Goal: Information Seeking & Learning: Learn about a topic

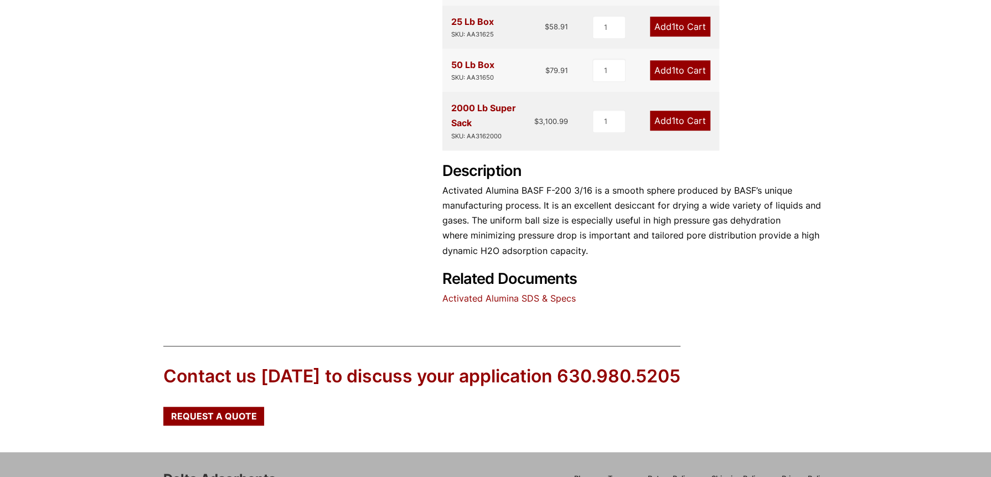
scroll to position [443, 0]
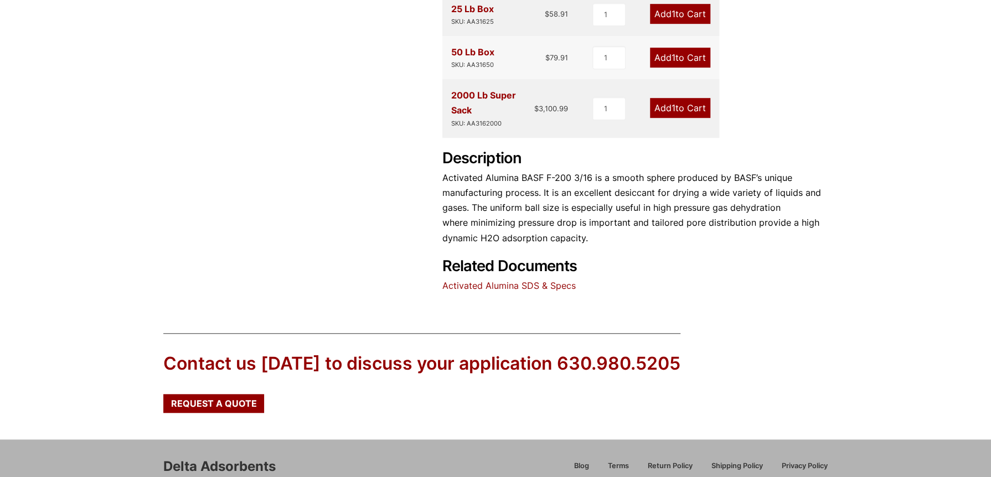
click at [555, 286] on link "Activated Alumina SDS & Specs" at bounding box center [508, 285] width 133 height 11
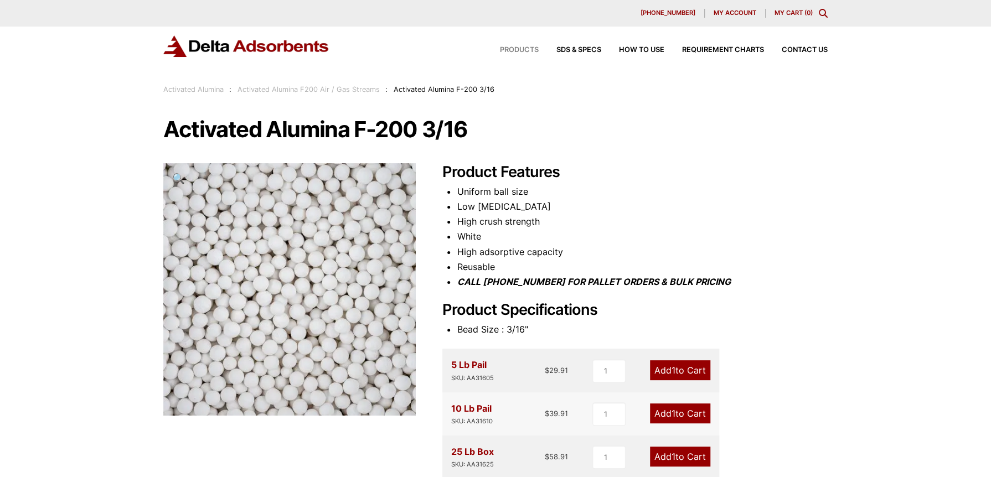
click at [518, 49] on span "Products" at bounding box center [519, 50] width 39 height 7
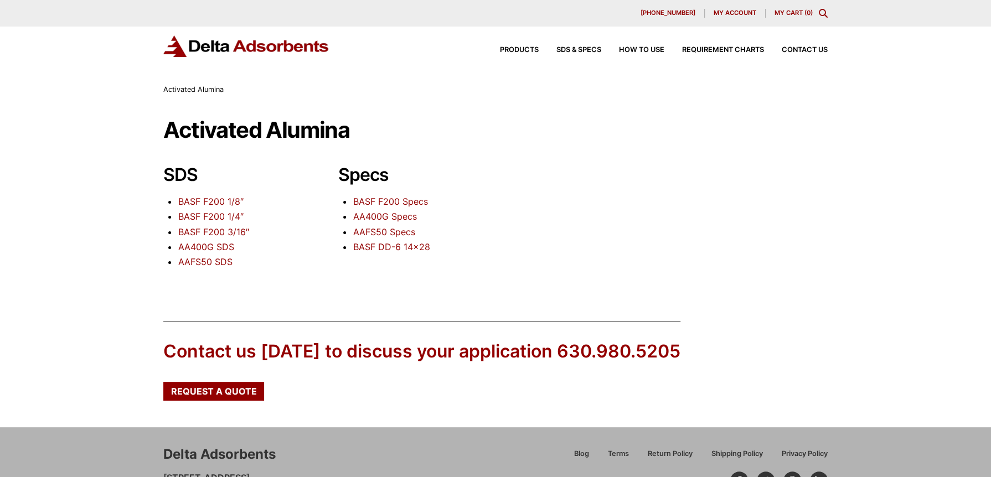
click at [406, 248] on link "BASF DD-6 14×28" at bounding box center [391, 246] width 77 height 11
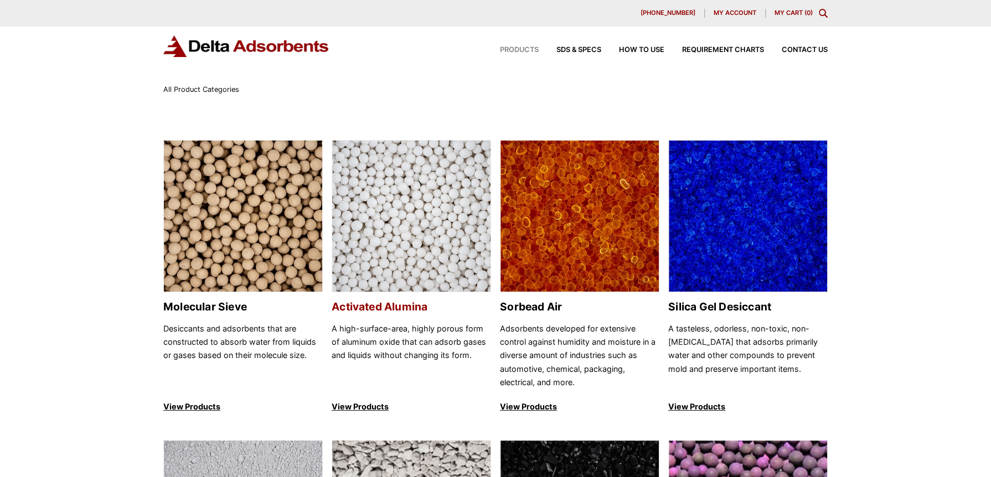
click at [370, 407] on p "View Products" at bounding box center [411, 406] width 159 height 13
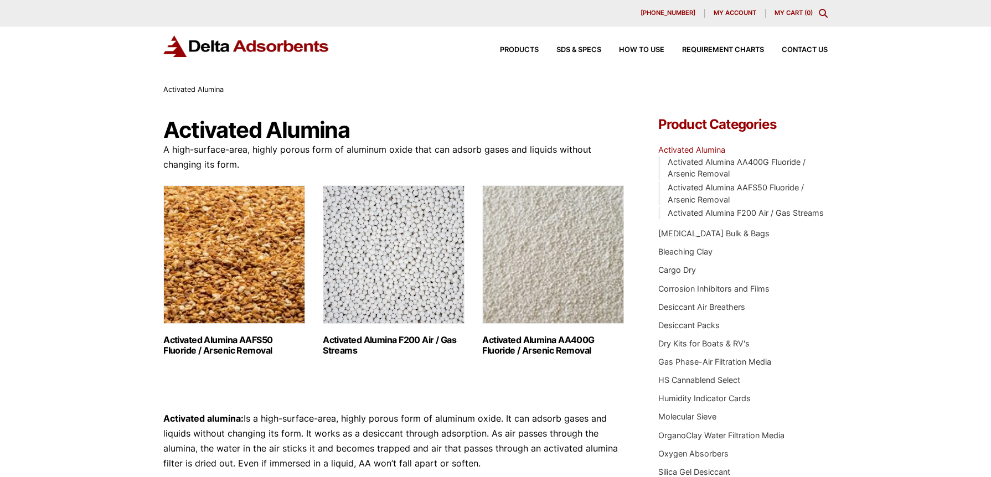
click at [526, 333] on link "Activated Alumina AA400G Fluoride / Arsenic Removal (2)" at bounding box center [553, 271] width 142 height 171
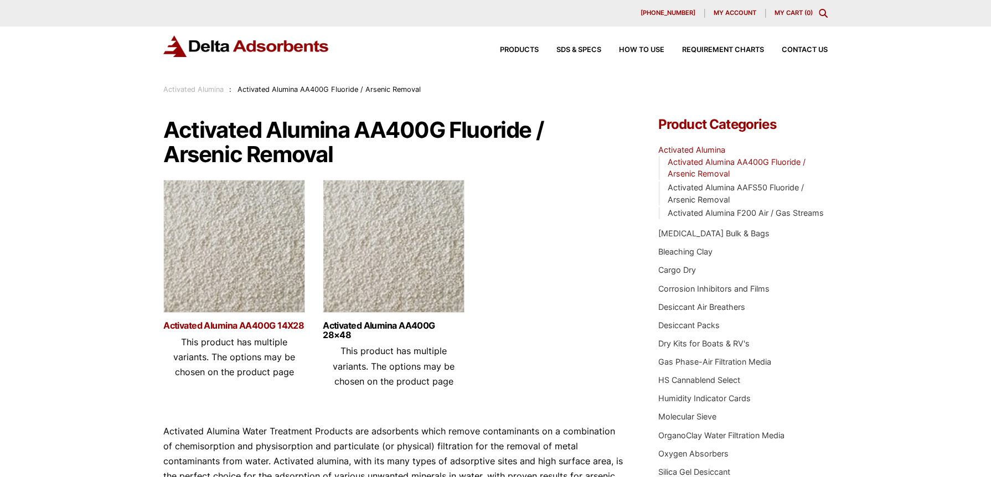
click at [270, 326] on link "Activated Alumina AA400G 14X28" at bounding box center [234, 325] width 142 height 9
